Goal: Browse casually

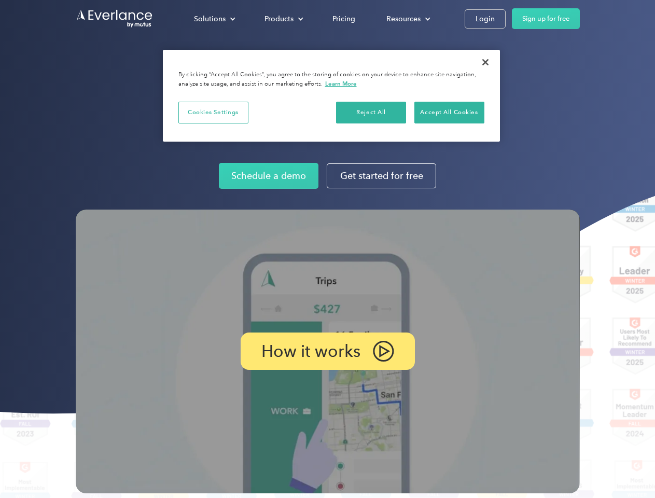
click at [327, 249] on img at bounding box center [328, 352] width 504 height 284
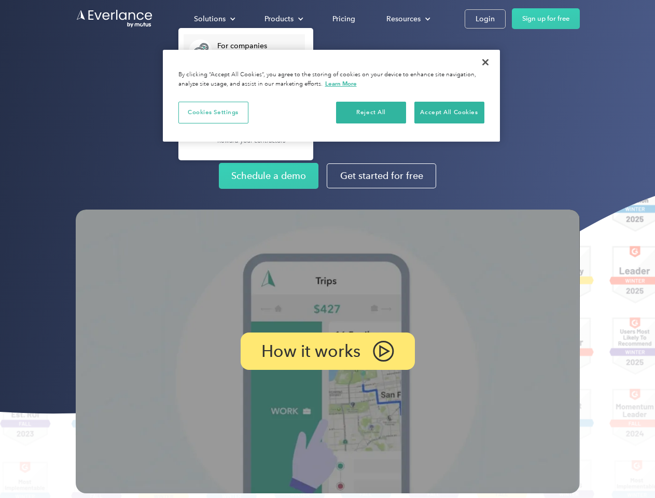
click at [214, 19] on div "Solutions" at bounding box center [210, 18] width 32 height 13
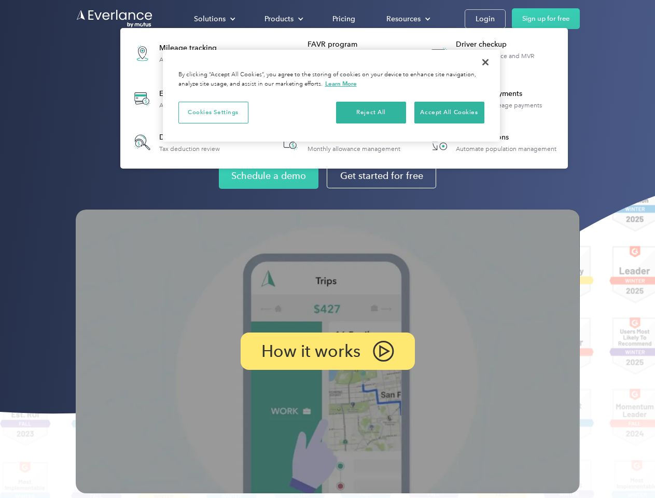
click at [283, 19] on div "Products" at bounding box center [279, 18] width 29 height 13
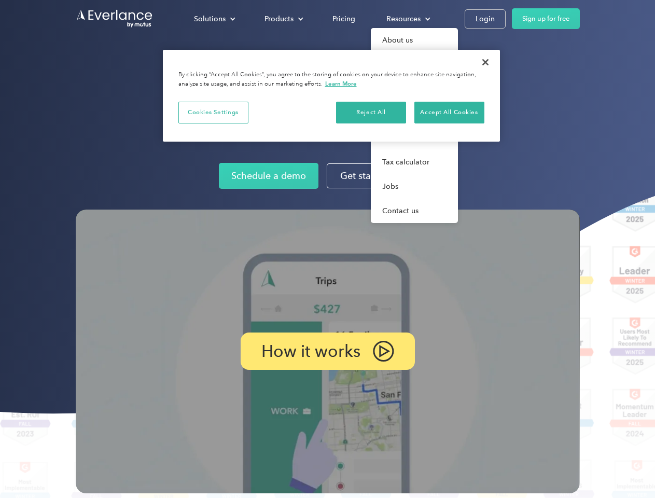
click at [407, 19] on div "Resources" at bounding box center [404, 18] width 34 height 13
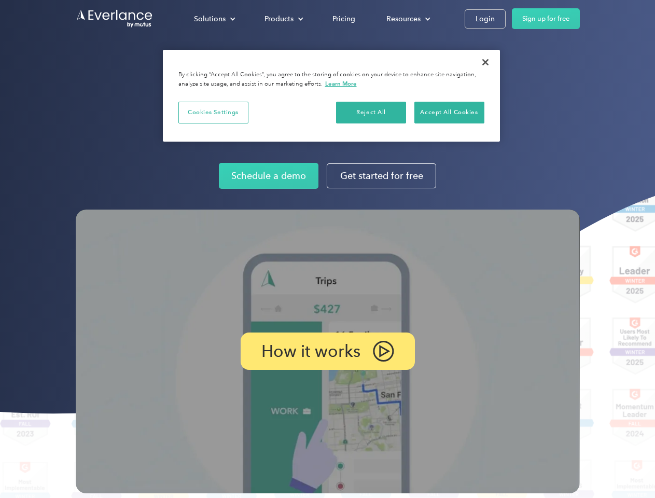
click at [327, 351] on p "How it works" at bounding box center [311, 351] width 99 height 12
click at [213, 112] on button "Cookies Settings" at bounding box center [214, 113] width 70 height 22
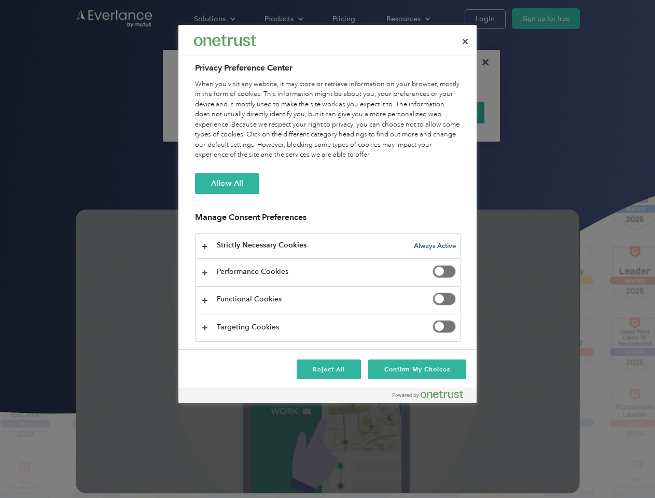
click at [372, 112] on div "When you visit any website, it may store or retrieve information on your browse…" at bounding box center [328, 119] width 266 height 81
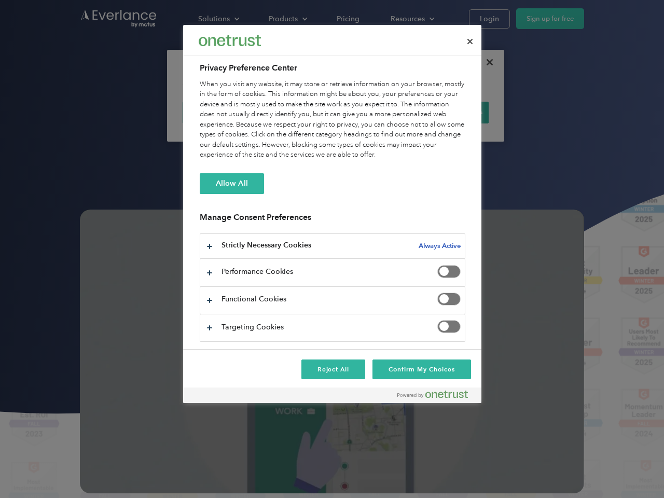
click at [449, 112] on div "When you visit any website, it may store or retrieve information on your browse…" at bounding box center [333, 119] width 266 height 81
click at [486, 62] on div at bounding box center [332, 249] width 664 height 498
